Goal: Transaction & Acquisition: Purchase product/service

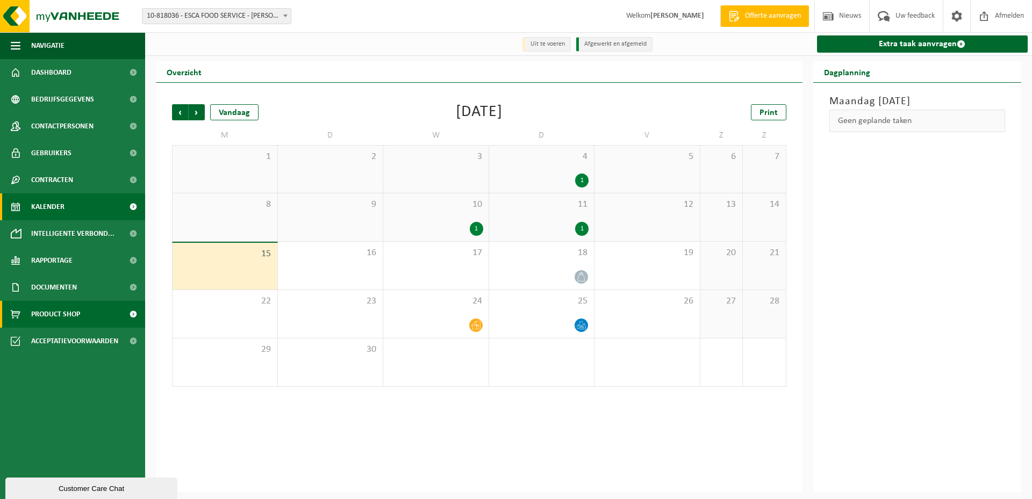
click at [89, 307] on link "Product Shop" at bounding box center [72, 314] width 145 height 27
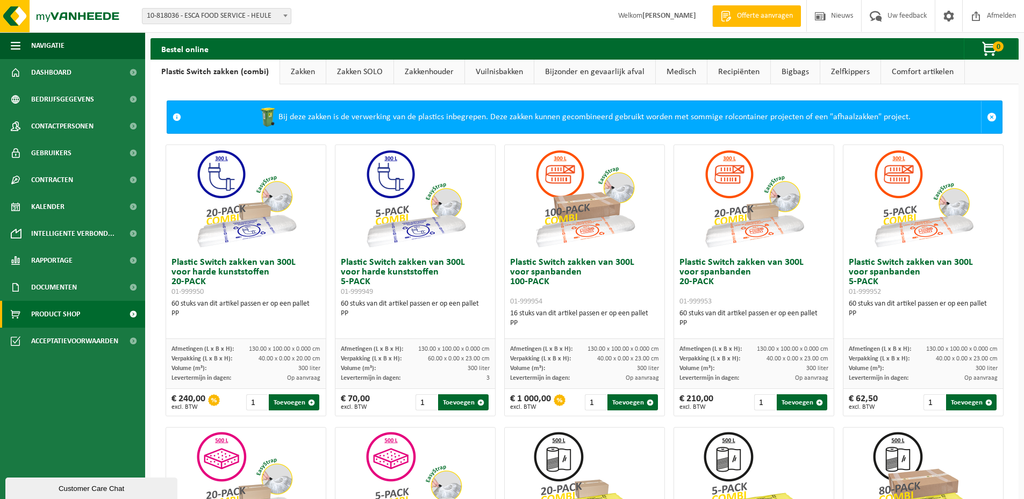
click at [434, 64] on link "Zakkenhouder" at bounding box center [429, 72] width 70 height 25
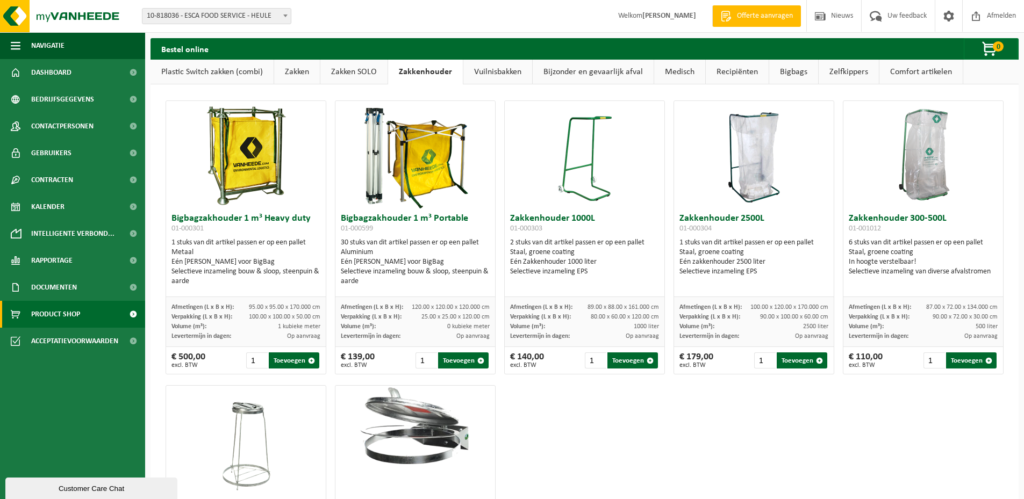
click at [861, 76] on link "Zelfkippers" at bounding box center [849, 72] width 60 height 25
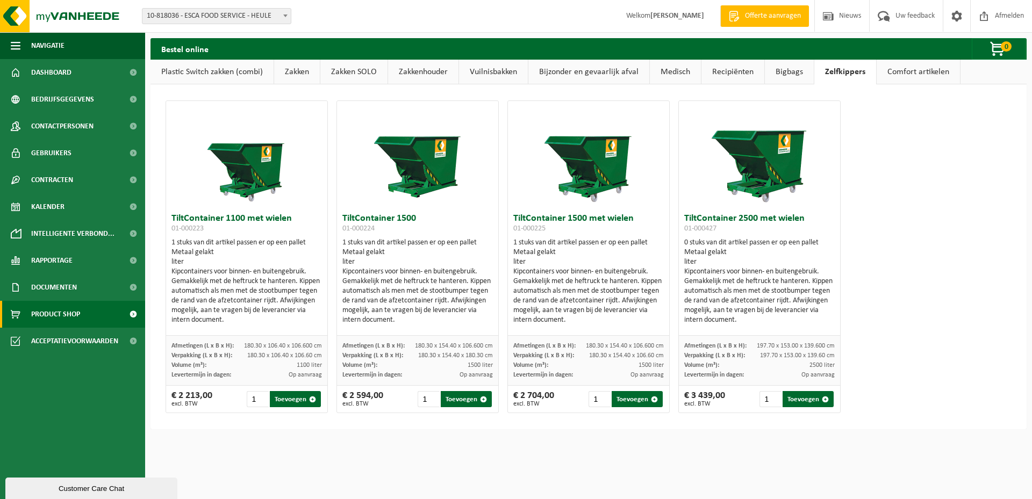
click at [921, 64] on link "Comfort artikelen" at bounding box center [918, 72] width 83 height 25
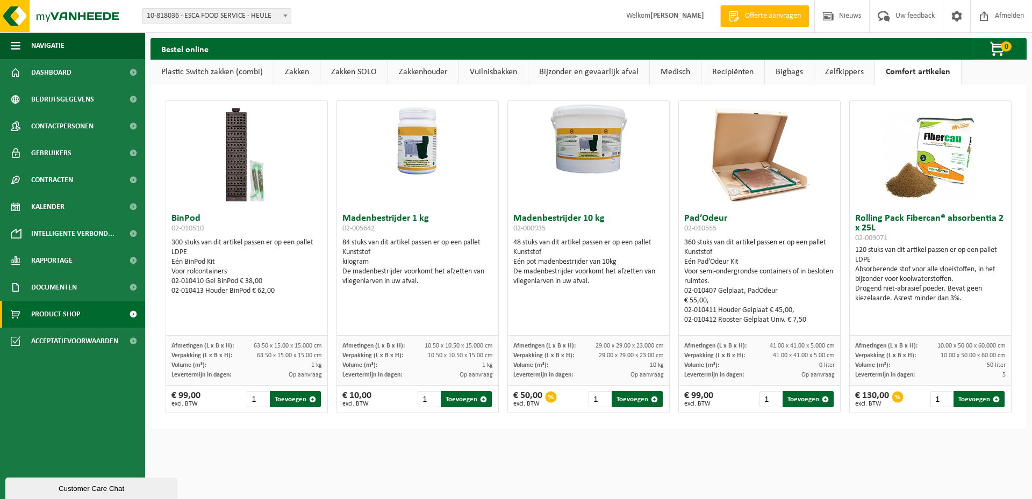
click at [771, 79] on link "Bigbags" at bounding box center [789, 72] width 49 height 25
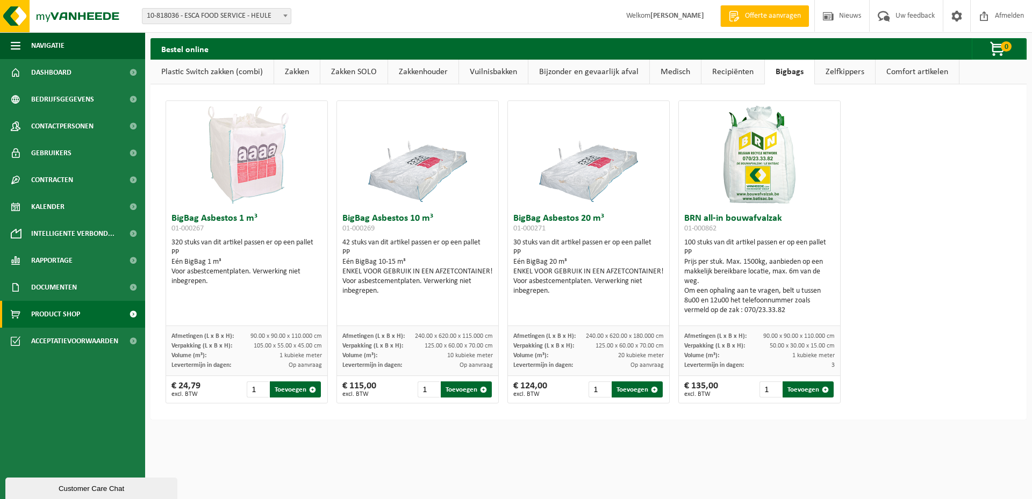
click at [733, 78] on link "Recipiënten" at bounding box center [732, 72] width 63 height 25
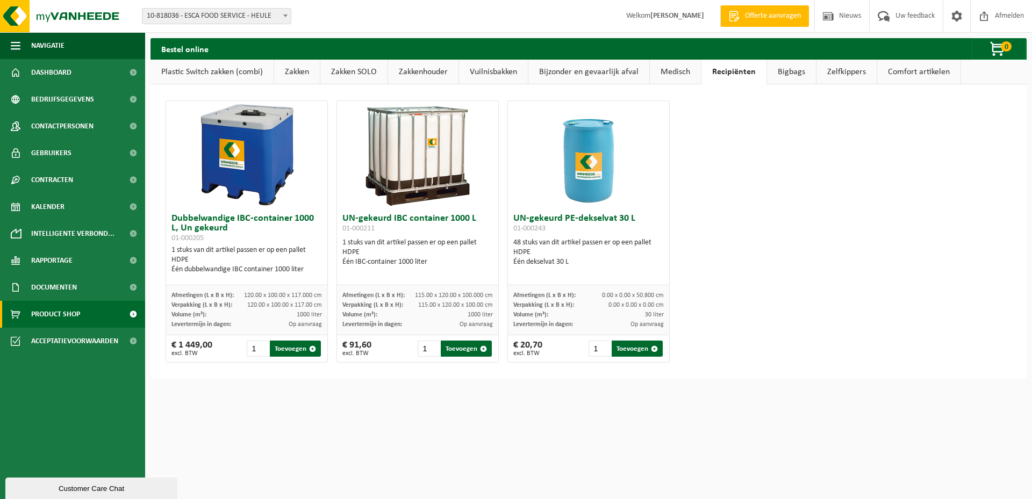
click at [677, 73] on link "Medisch" at bounding box center [675, 72] width 51 height 25
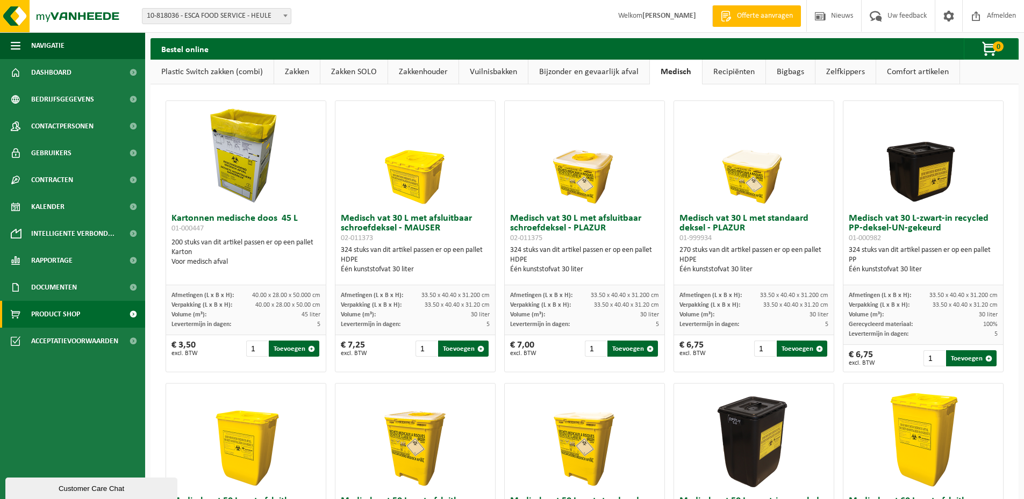
scroll to position [323, 0]
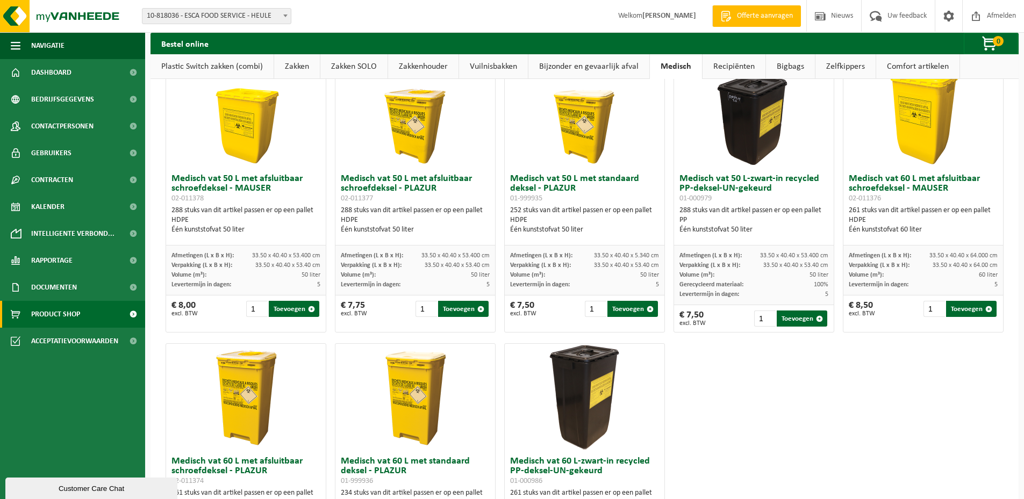
click at [618, 71] on link "Bijzonder en gevaarlijk afval" at bounding box center [588, 66] width 121 height 25
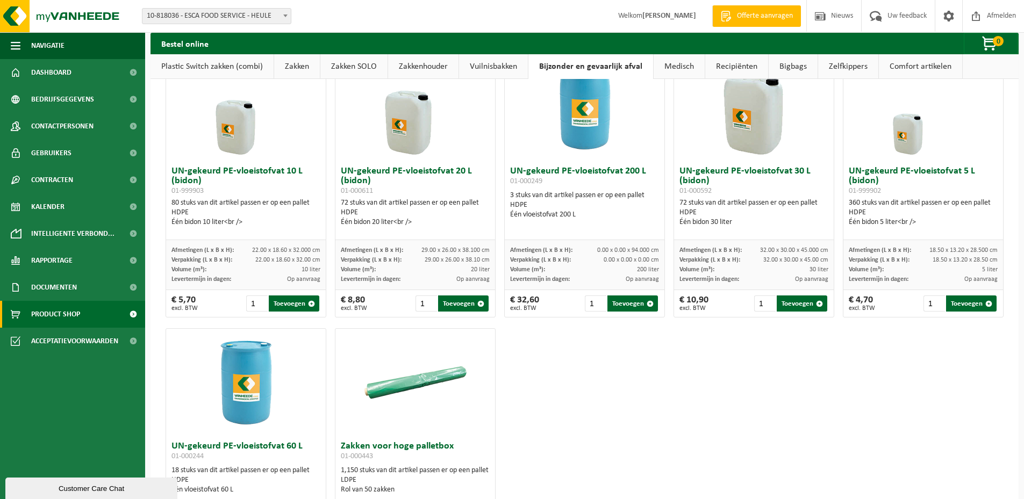
scroll to position [0, 0]
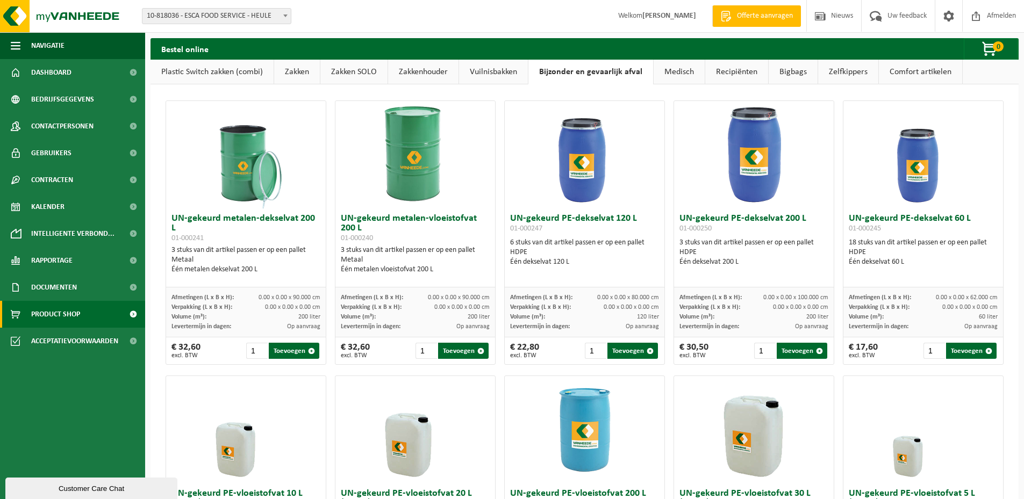
click at [497, 77] on link "Vuilnisbakken" at bounding box center [493, 72] width 69 height 25
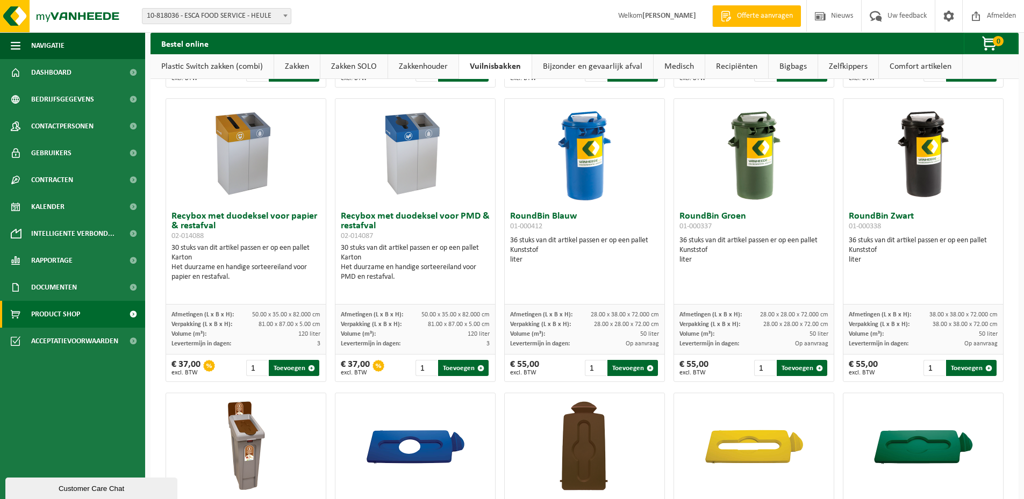
scroll to position [645, 0]
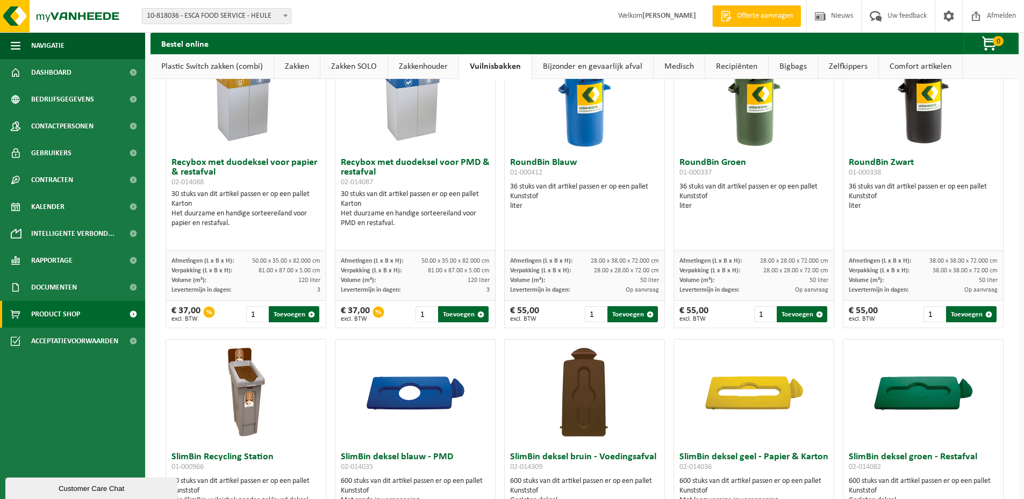
click at [419, 63] on link "Zakkenhouder" at bounding box center [423, 66] width 70 height 25
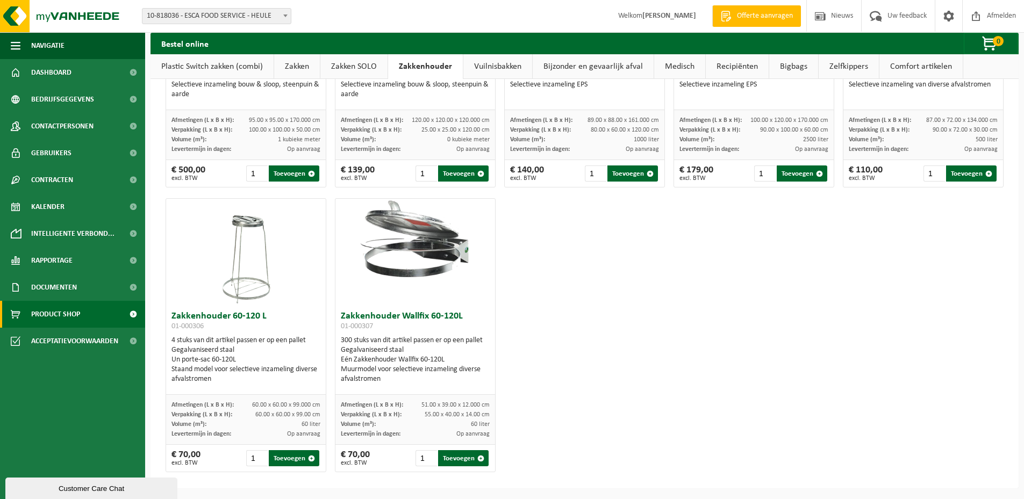
scroll to position [0, 0]
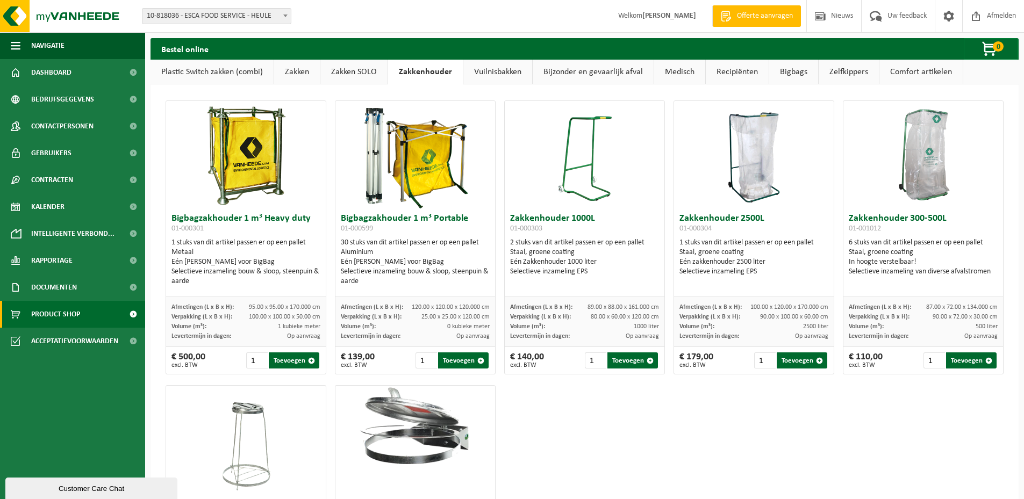
click at [352, 74] on link "Zakken SOLO" at bounding box center [353, 72] width 67 height 25
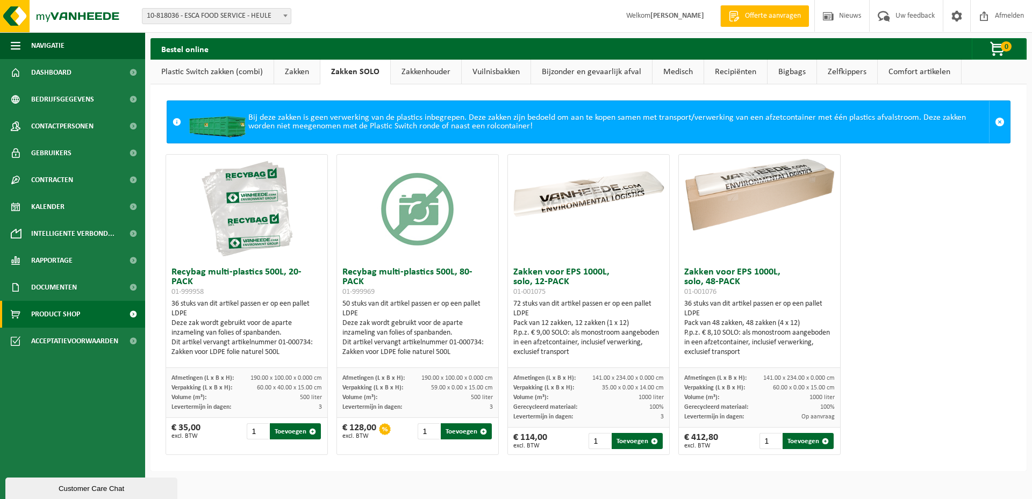
click at [434, 70] on link "Zakkenhouder" at bounding box center [426, 72] width 70 height 25
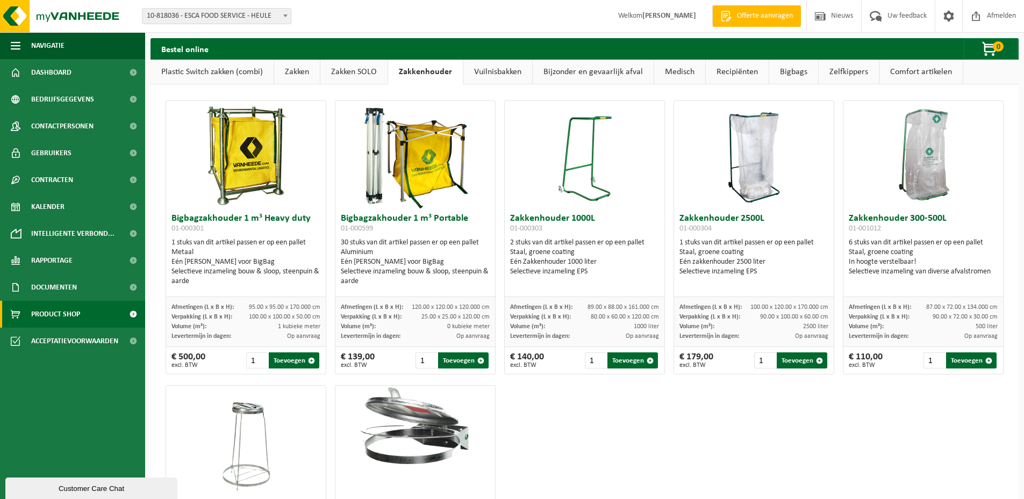
click at [239, 73] on link "Plastic Switch zakken (combi)" at bounding box center [212, 72] width 123 height 25
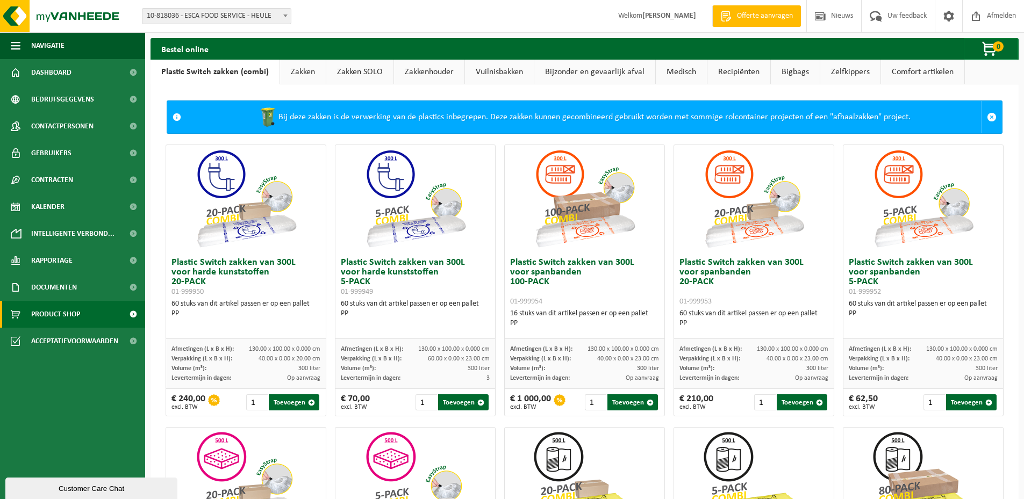
click at [908, 72] on link "Comfort artikelen" at bounding box center [922, 72] width 83 height 25
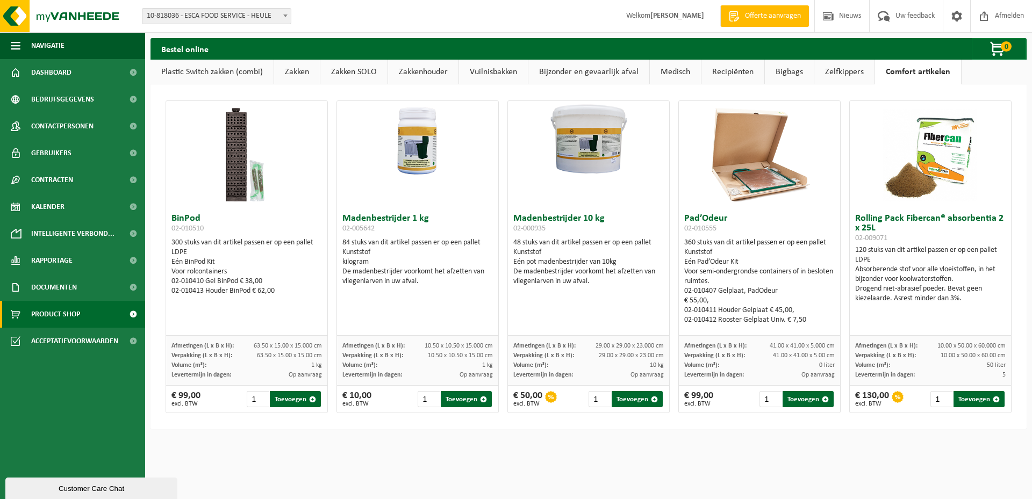
click at [352, 67] on link "Zakken SOLO" at bounding box center [353, 72] width 67 height 25
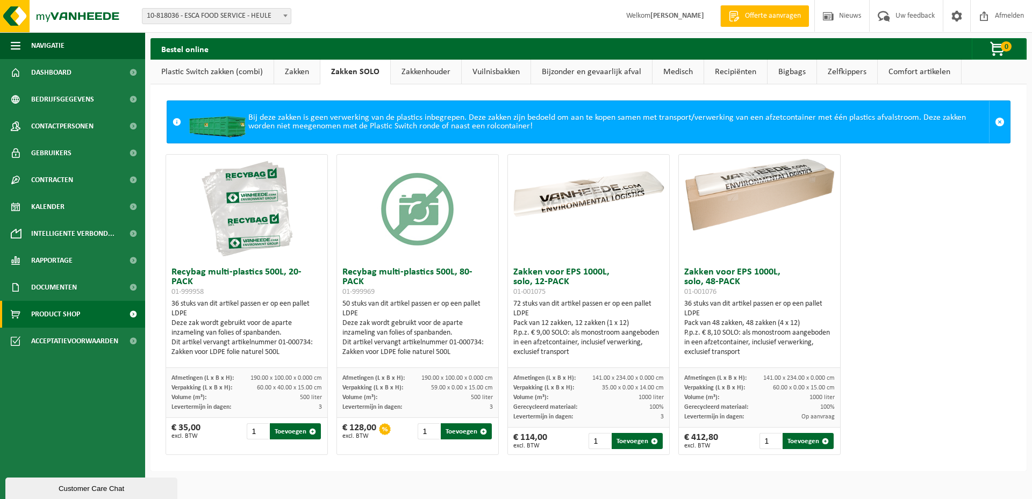
click at [438, 75] on link "Zakkenhouder" at bounding box center [426, 72] width 70 height 25
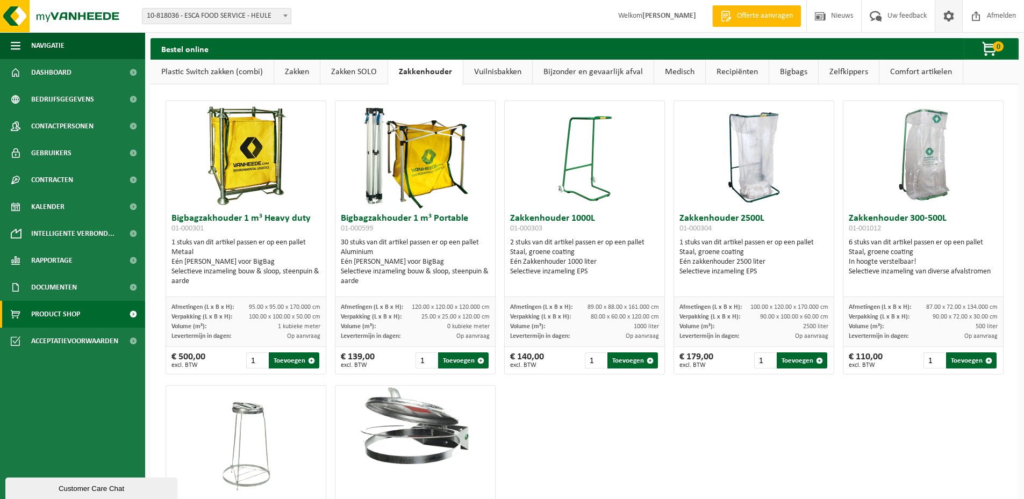
click at [952, 23] on span at bounding box center [949, 16] width 16 height 32
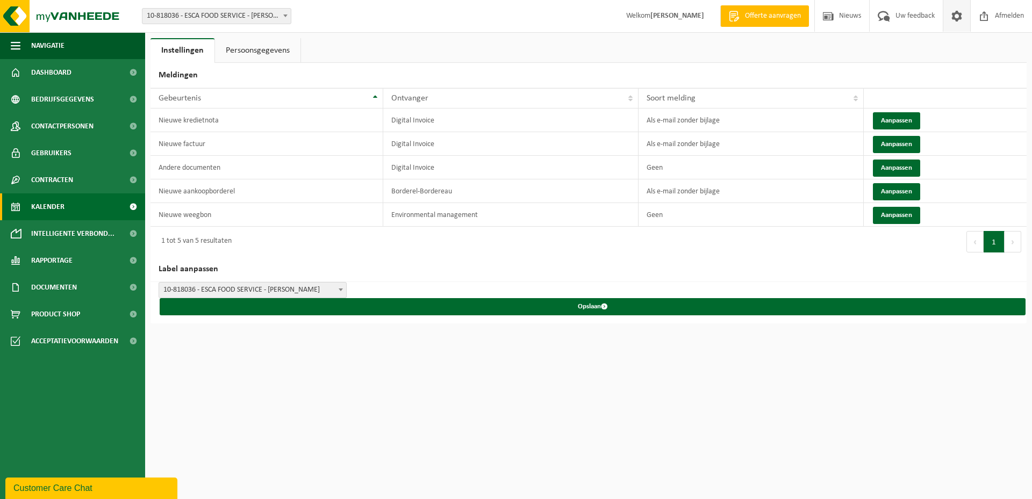
click at [68, 210] on link "Kalender" at bounding box center [72, 207] width 145 height 27
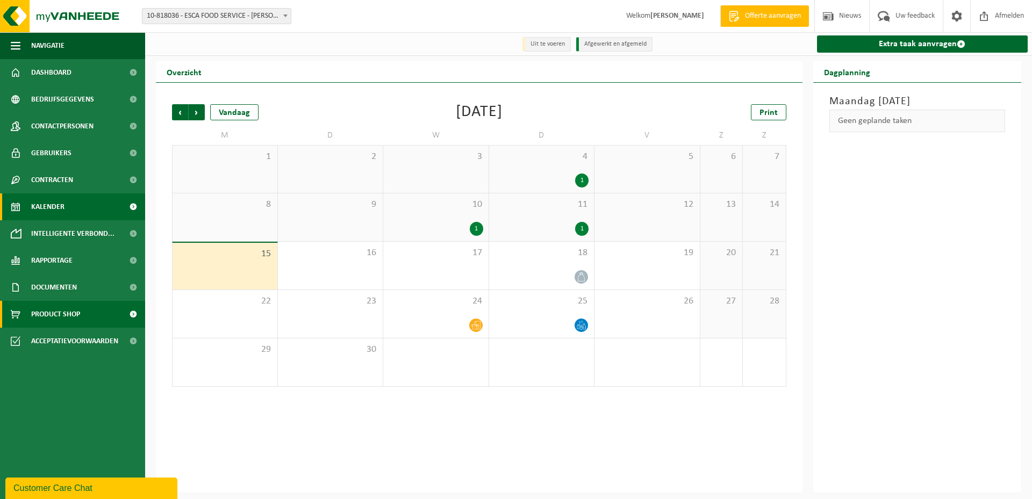
click at [80, 312] on span "Product Shop" at bounding box center [55, 314] width 49 height 27
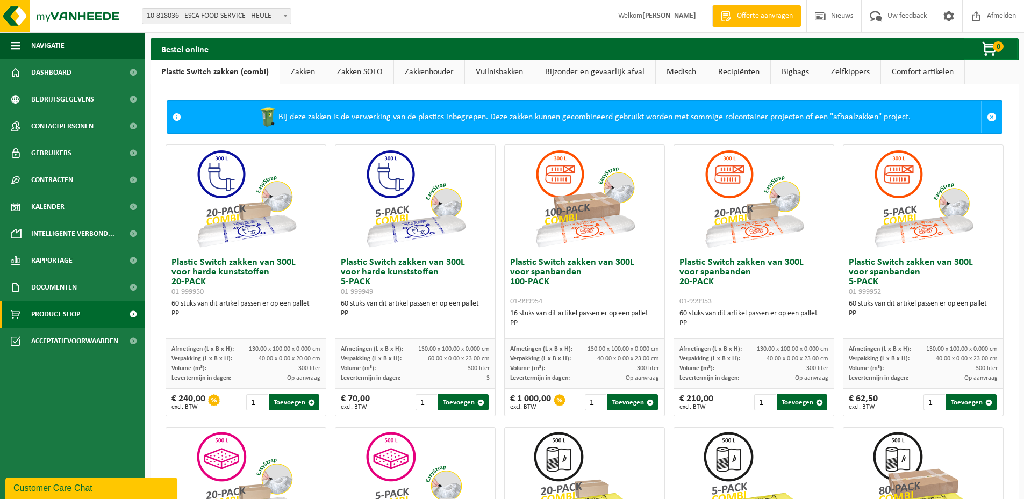
click at [779, 70] on link "Bigbags" at bounding box center [795, 72] width 49 height 25
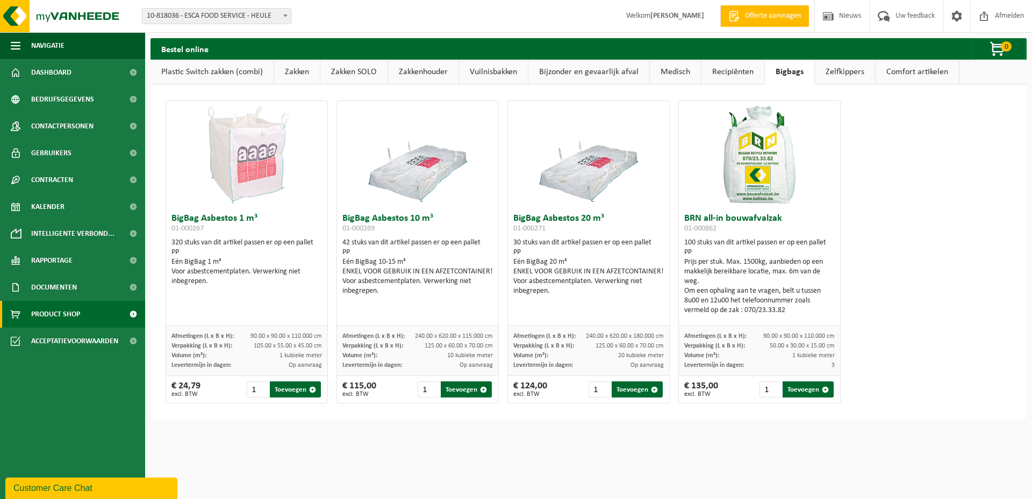
click at [582, 75] on link "Bijzonder en gevaarlijk afval" at bounding box center [588, 72] width 121 height 25
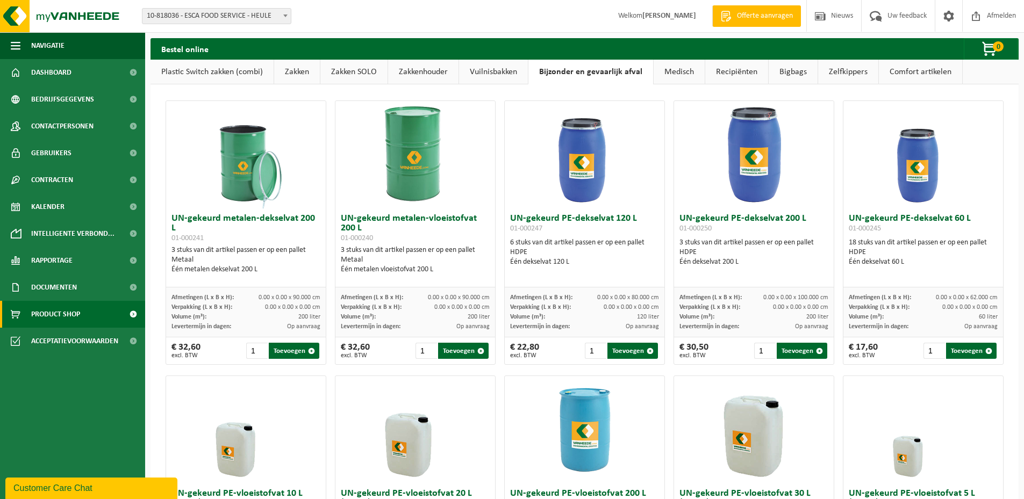
click at [832, 69] on link "Zelfkippers" at bounding box center [848, 72] width 60 height 25
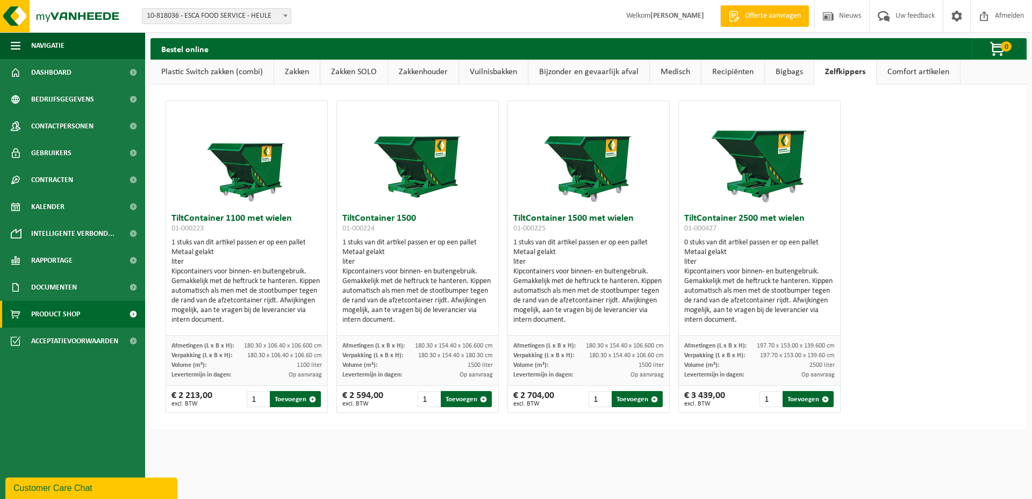
click at [456, 76] on link "Zakkenhouder" at bounding box center [423, 72] width 70 height 25
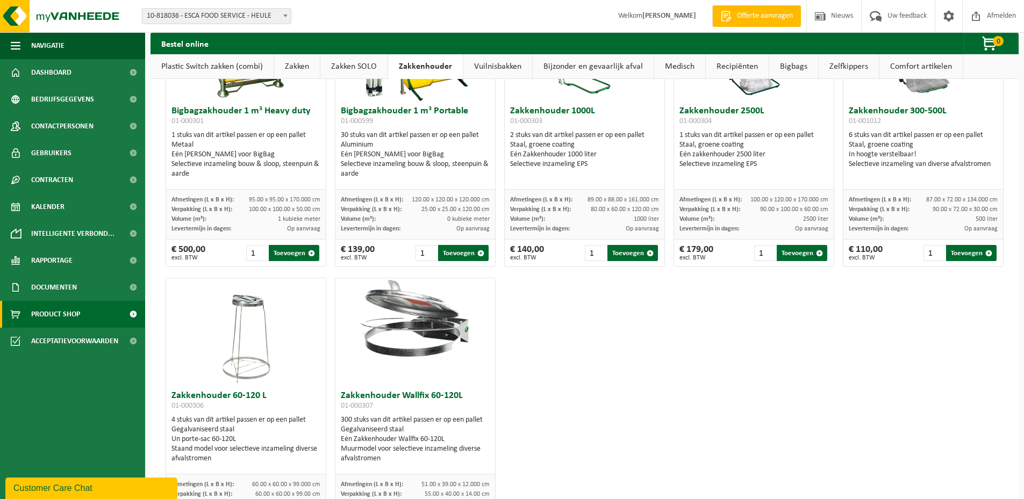
scroll to position [187, 0]
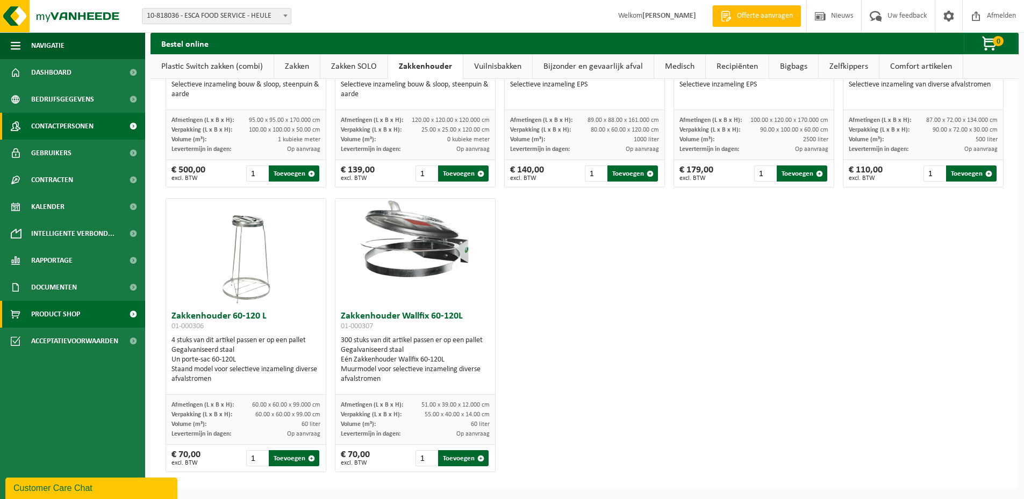
click at [106, 124] on link "Contactpersonen" at bounding box center [72, 126] width 145 height 27
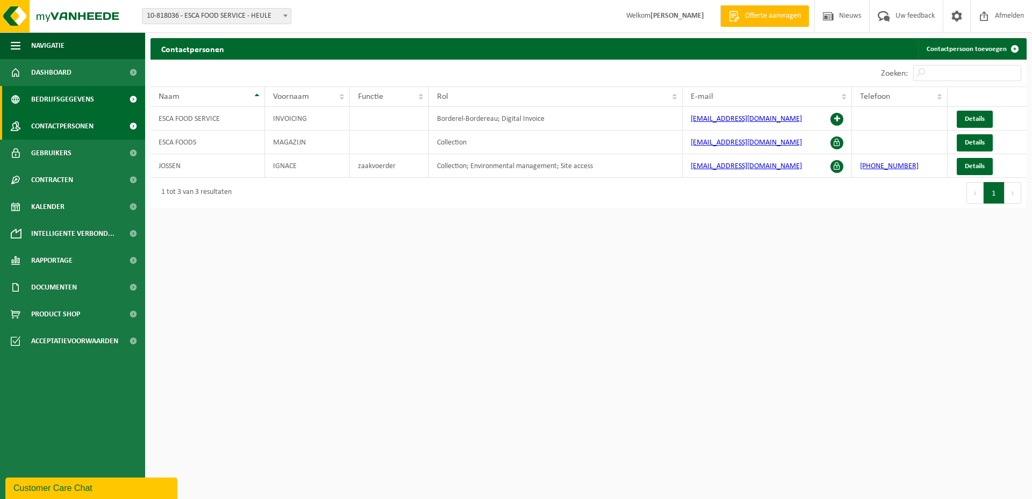
click at [81, 98] on span "Bedrijfsgegevens" at bounding box center [62, 99] width 63 height 27
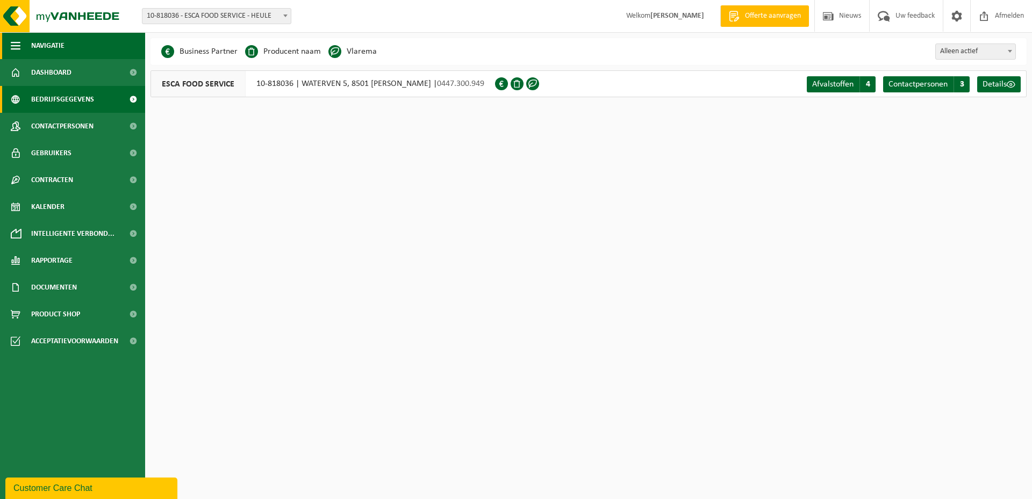
click at [69, 55] on button "Navigatie" at bounding box center [72, 45] width 145 height 27
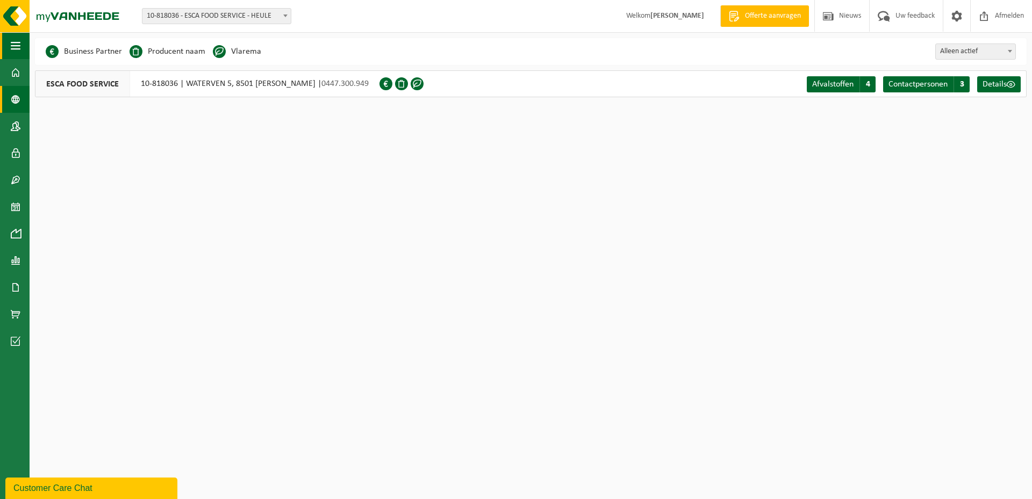
click at [13, 45] on span "button" at bounding box center [16, 45] width 10 height 27
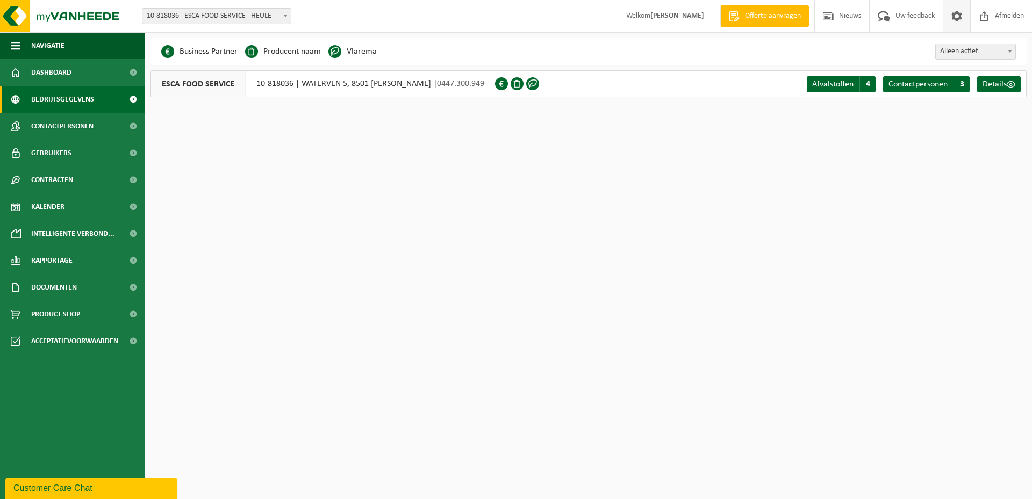
click at [961, 16] on span at bounding box center [957, 16] width 16 height 32
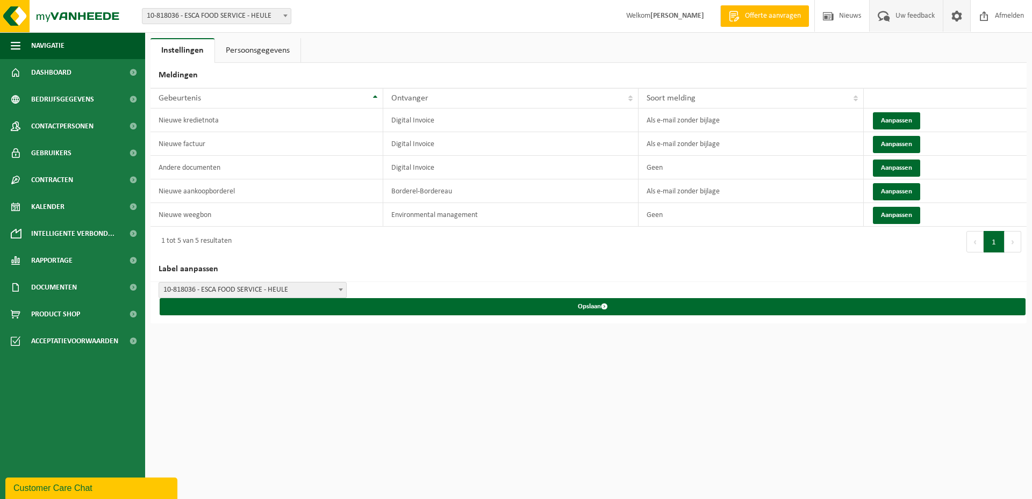
click at [909, 24] on span "Uw feedback" at bounding box center [915, 16] width 45 height 32
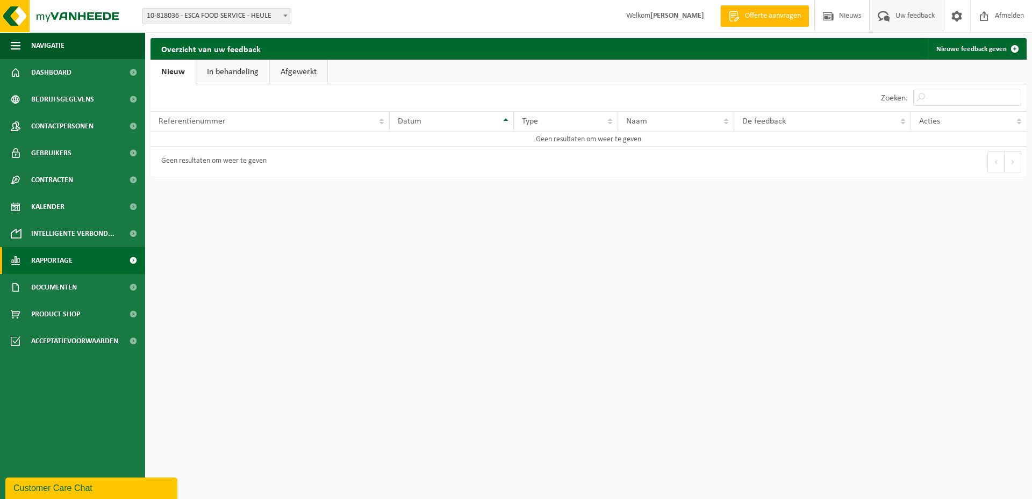
click at [75, 262] on link "Rapportage" at bounding box center [72, 260] width 145 height 27
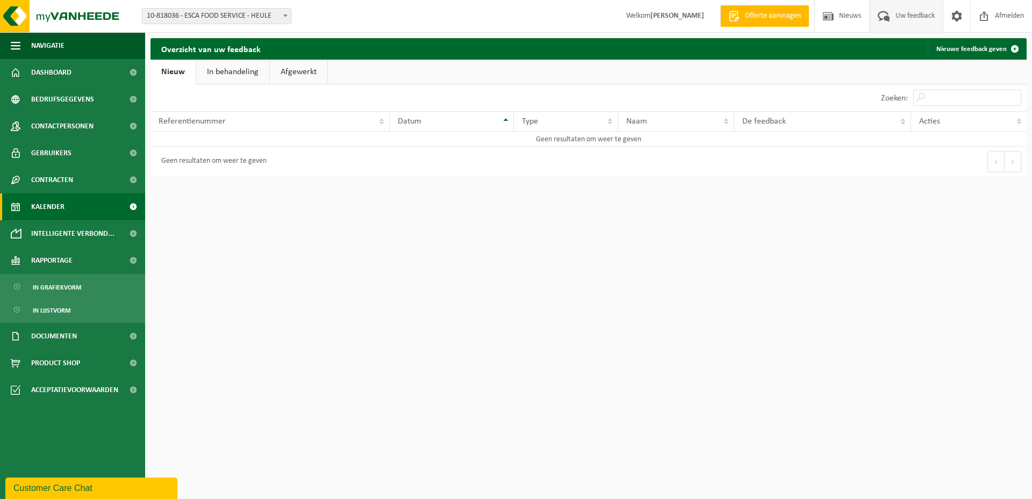
click at [78, 206] on link "Kalender" at bounding box center [72, 207] width 145 height 27
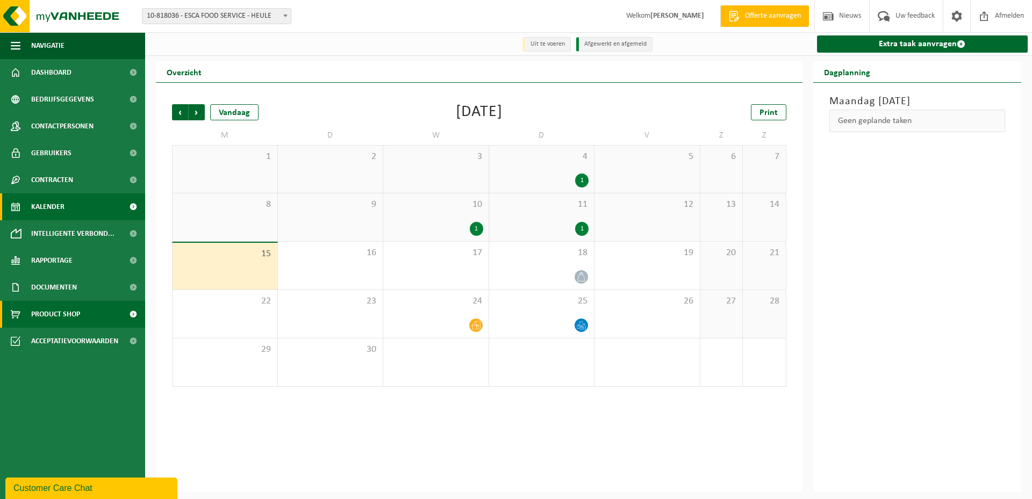
click at [77, 313] on span "Product Shop" at bounding box center [55, 314] width 49 height 27
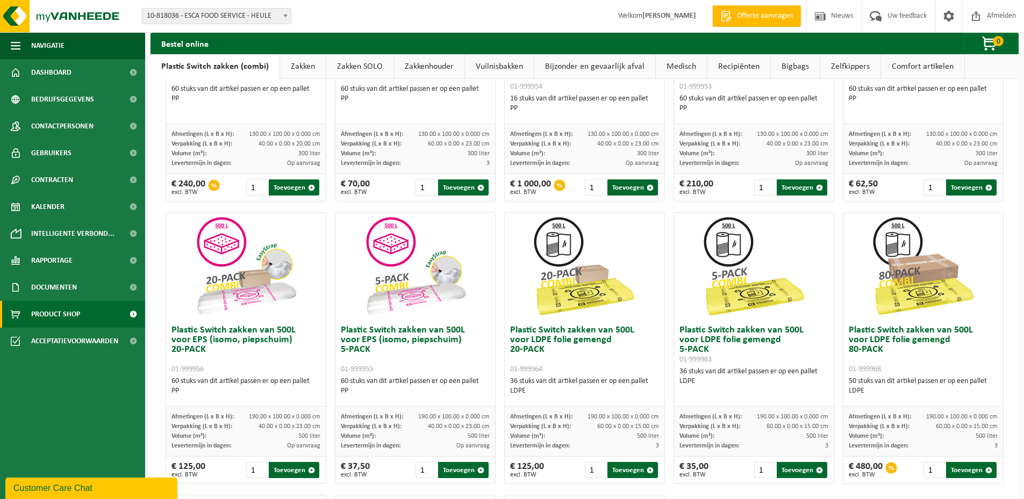
scroll to position [323, 0]
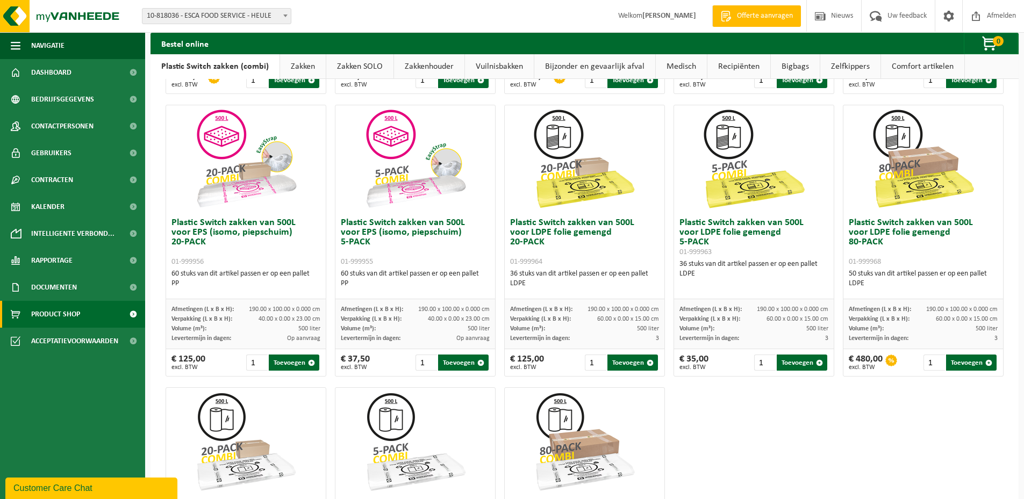
click at [435, 63] on link "Zakkenhouder" at bounding box center [429, 66] width 70 height 25
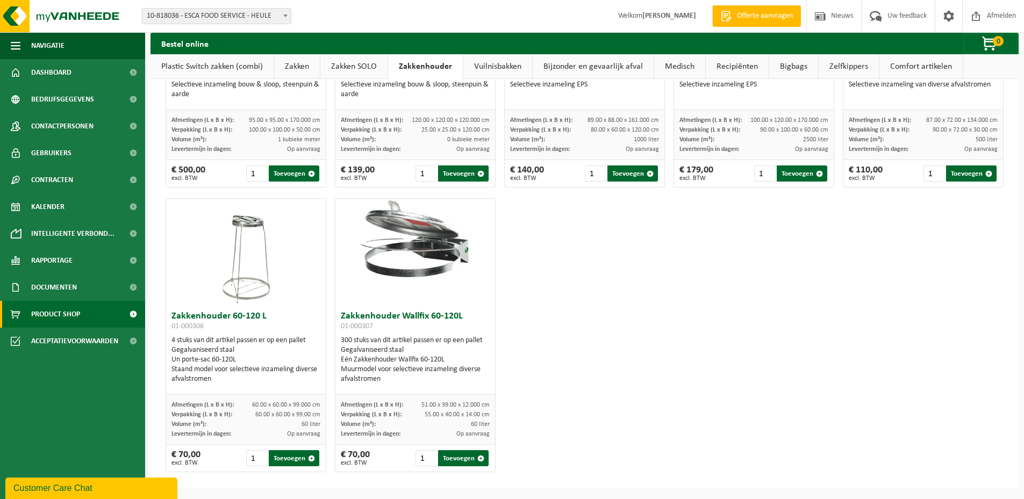
click at [90, 491] on div "Customer Care Chat" at bounding box center [91, 488] width 156 height 13
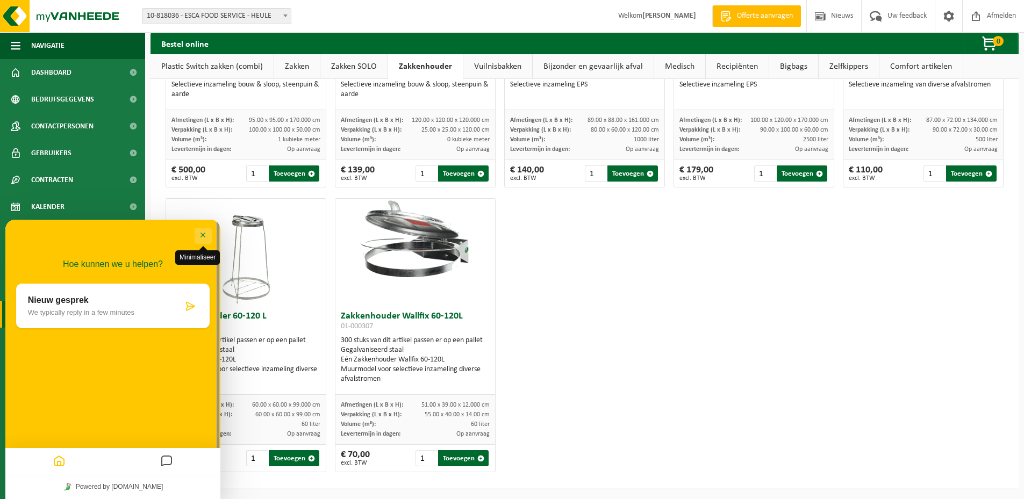
click at [207, 234] on button "Minimaliseer" at bounding box center [203, 236] width 17 height 16
